Goal: Navigation & Orientation: Find specific page/section

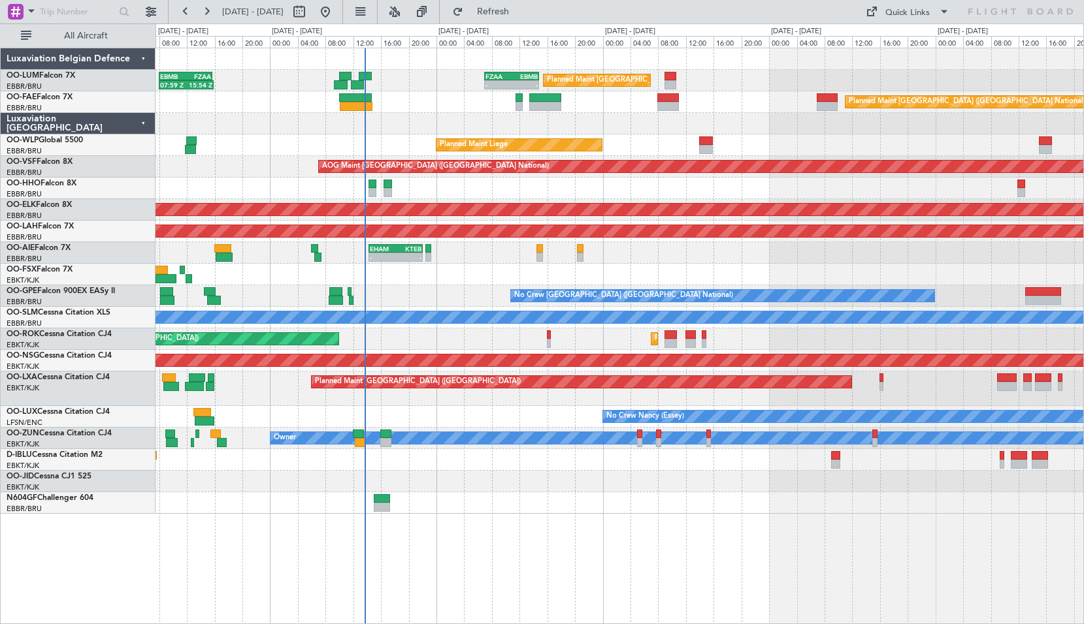
click at [618, 270] on div "AOG Maint Kortrijk-[GEOGRAPHIC_DATA]" at bounding box center [618, 275] width 927 height 22
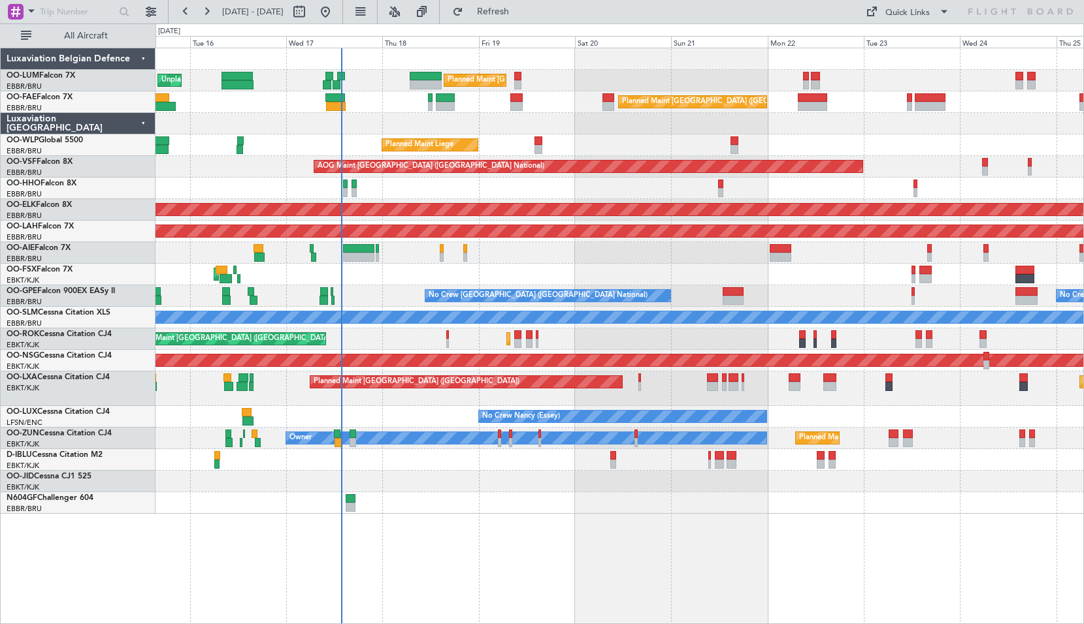
click at [809, 277] on div "AOG Maint Kortrijk-[GEOGRAPHIC_DATA]" at bounding box center [618, 275] width 927 height 22
click at [567, 294] on div "No Crew [GEOGRAPHIC_DATA] ([GEOGRAPHIC_DATA] National) No Crew [GEOGRAPHIC_DATA…" at bounding box center [618, 296] width 927 height 22
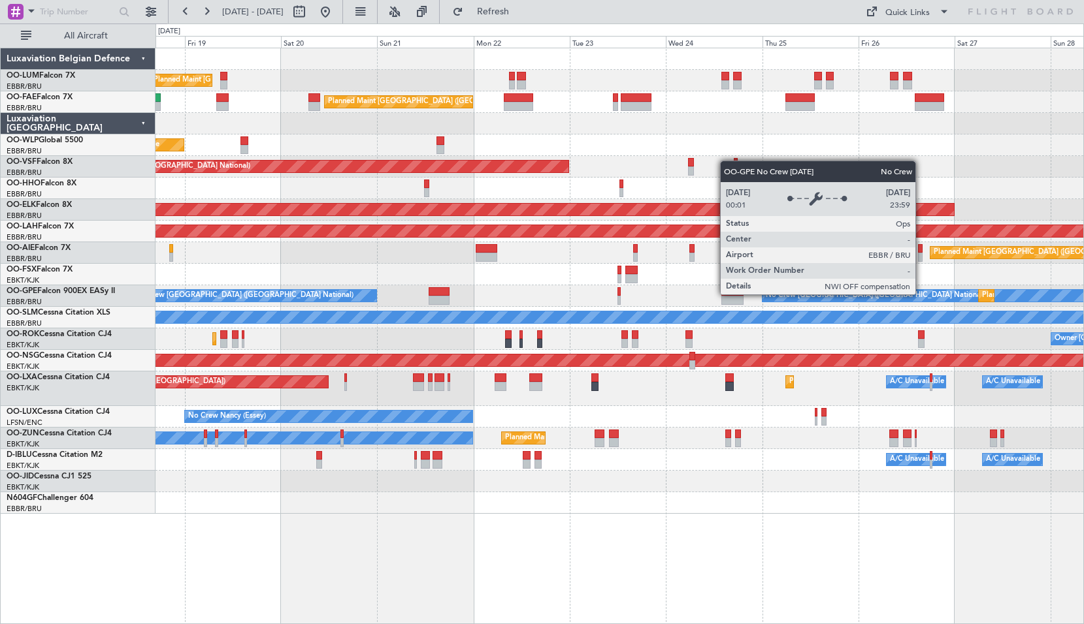
click at [762, 295] on div "No Crew [GEOGRAPHIC_DATA] ([GEOGRAPHIC_DATA] National)" at bounding box center [954, 296] width 384 height 12
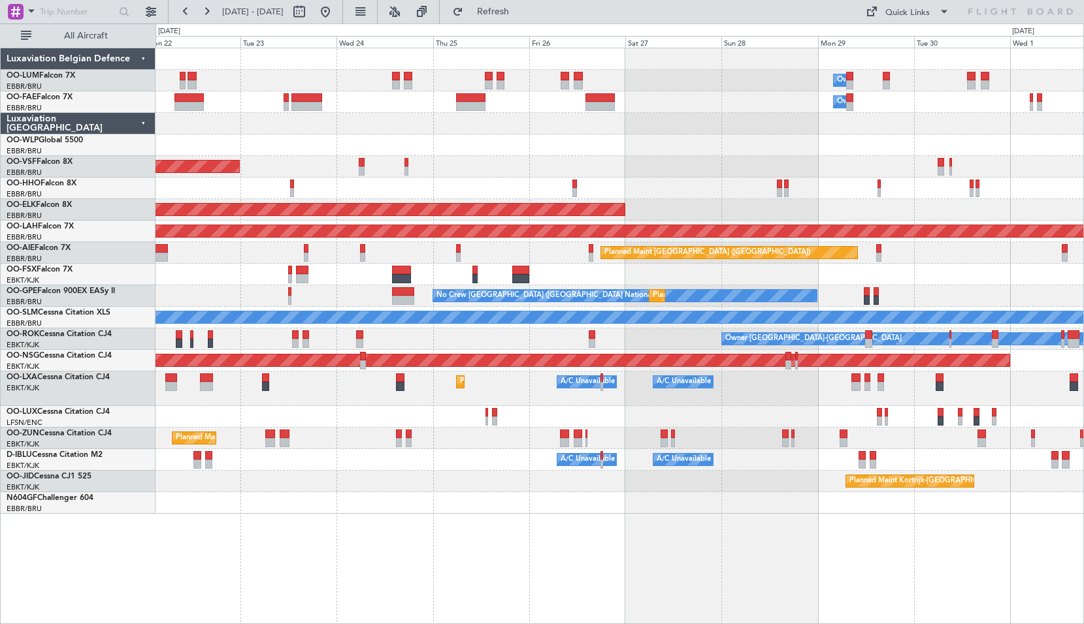
click at [465, 300] on div "No Crew [GEOGRAPHIC_DATA] ([GEOGRAPHIC_DATA] National) Planned Maint [GEOGRAPHI…" at bounding box center [618, 296] width 927 height 22
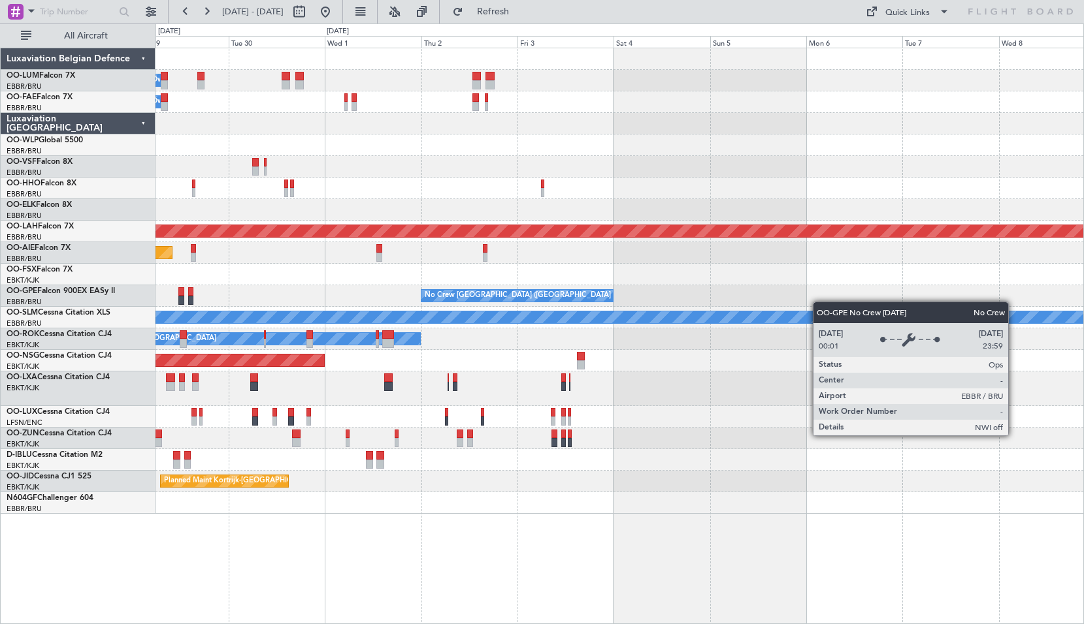
click at [607, 300] on div "Owner Melsbroek Air Base Owner [GEOGRAPHIC_DATA] Planned Maint [GEOGRAPHIC_DATA…" at bounding box center [618, 281] width 927 height 466
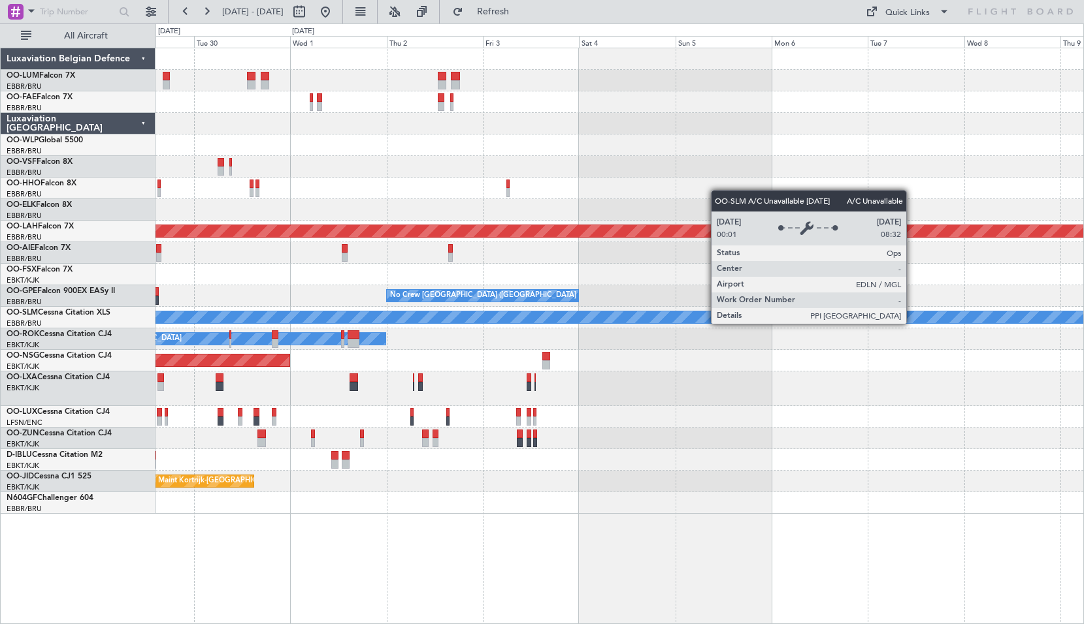
click at [637, 298] on div "Owner Melsbroek Air Base Owner [GEOGRAPHIC_DATA] Planned [GEOGRAPHIC_DATA][PERS…" at bounding box center [618, 281] width 927 height 466
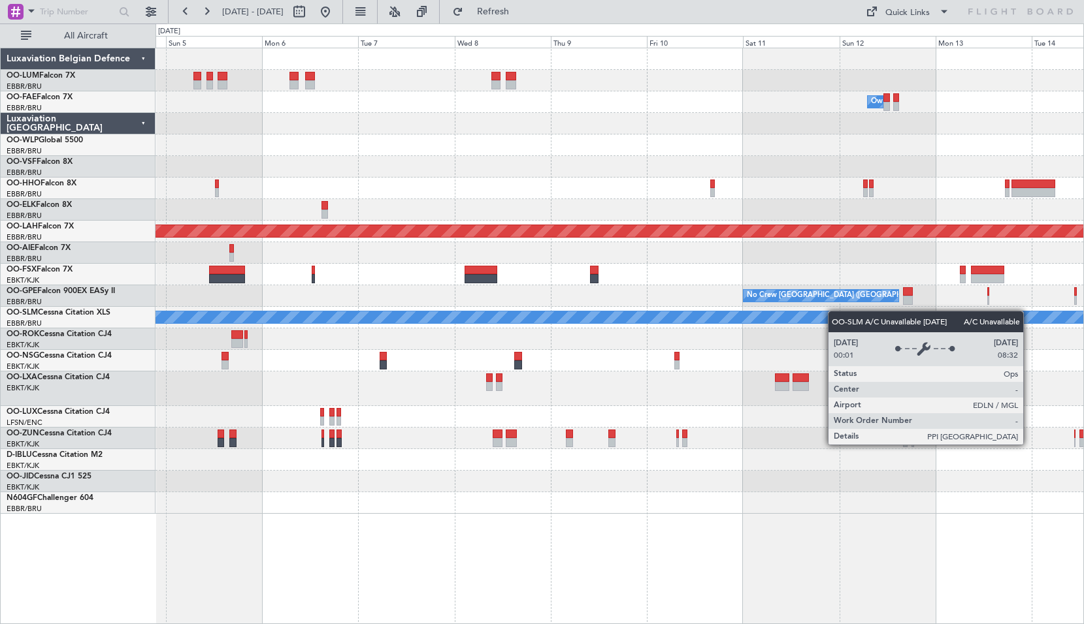
click at [554, 313] on div "A/C Unavailable [GEOGRAPHIC_DATA]" at bounding box center [619, 317] width 2783 height 13
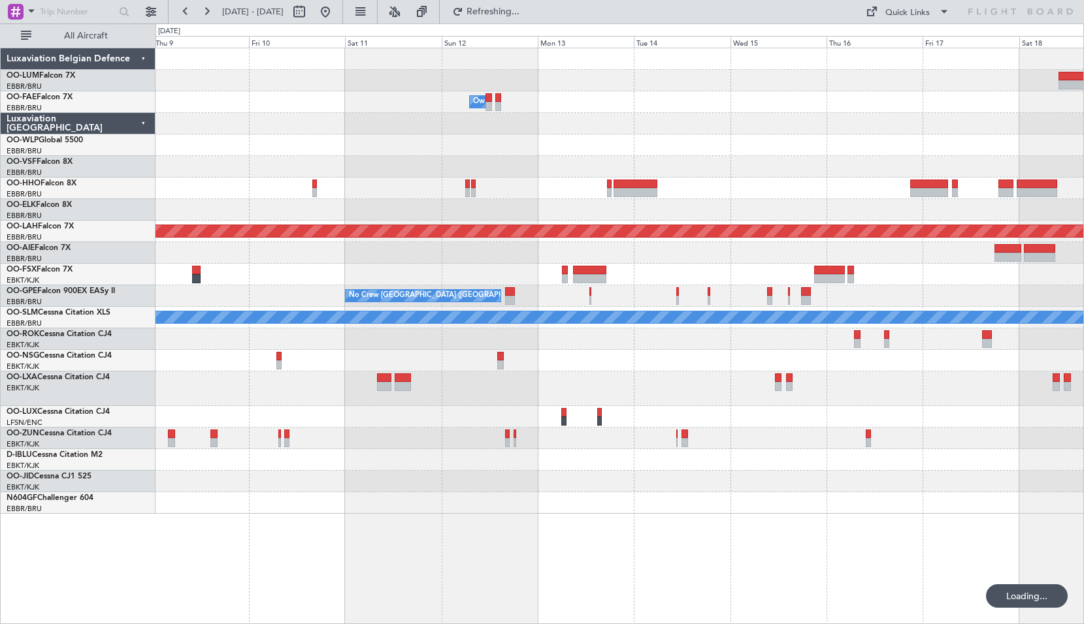
click at [541, 354] on div at bounding box center [618, 361] width 927 height 22
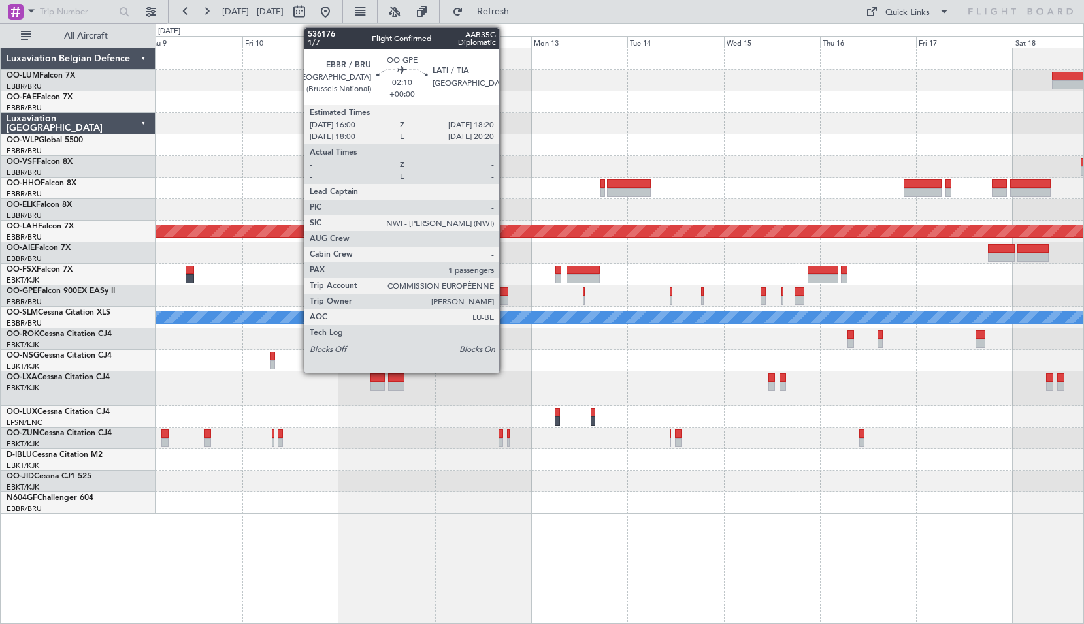
click at [505, 297] on div at bounding box center [503, 300] width 10 height 9
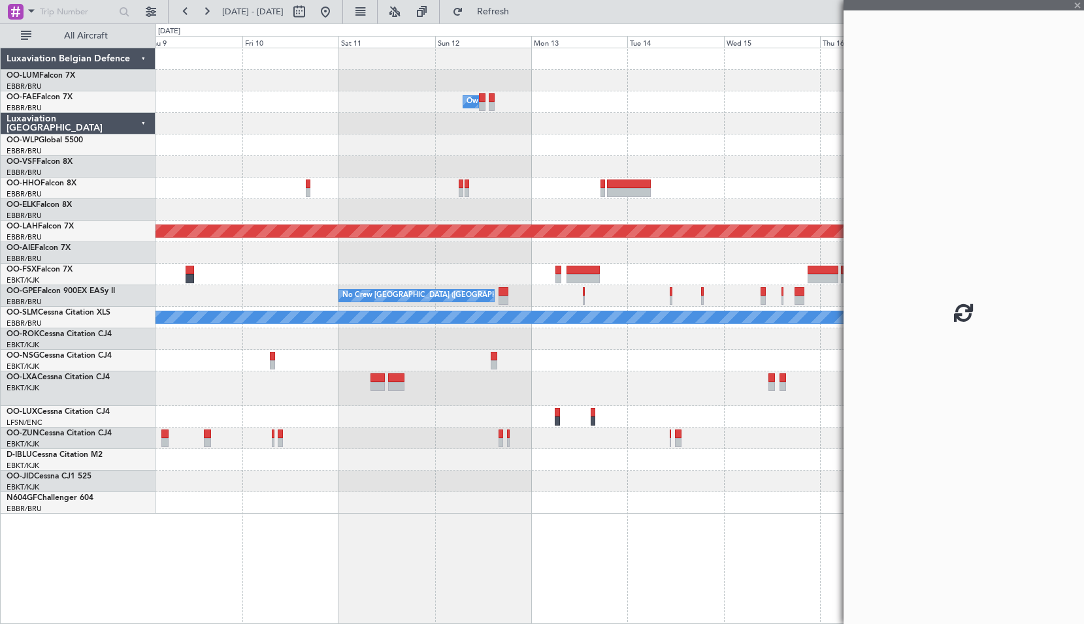
click at [651, 357] on div at bounding box center [618, 361] width 927 height 22
